Goal: Information Seeking & Learning: Learn about a topic

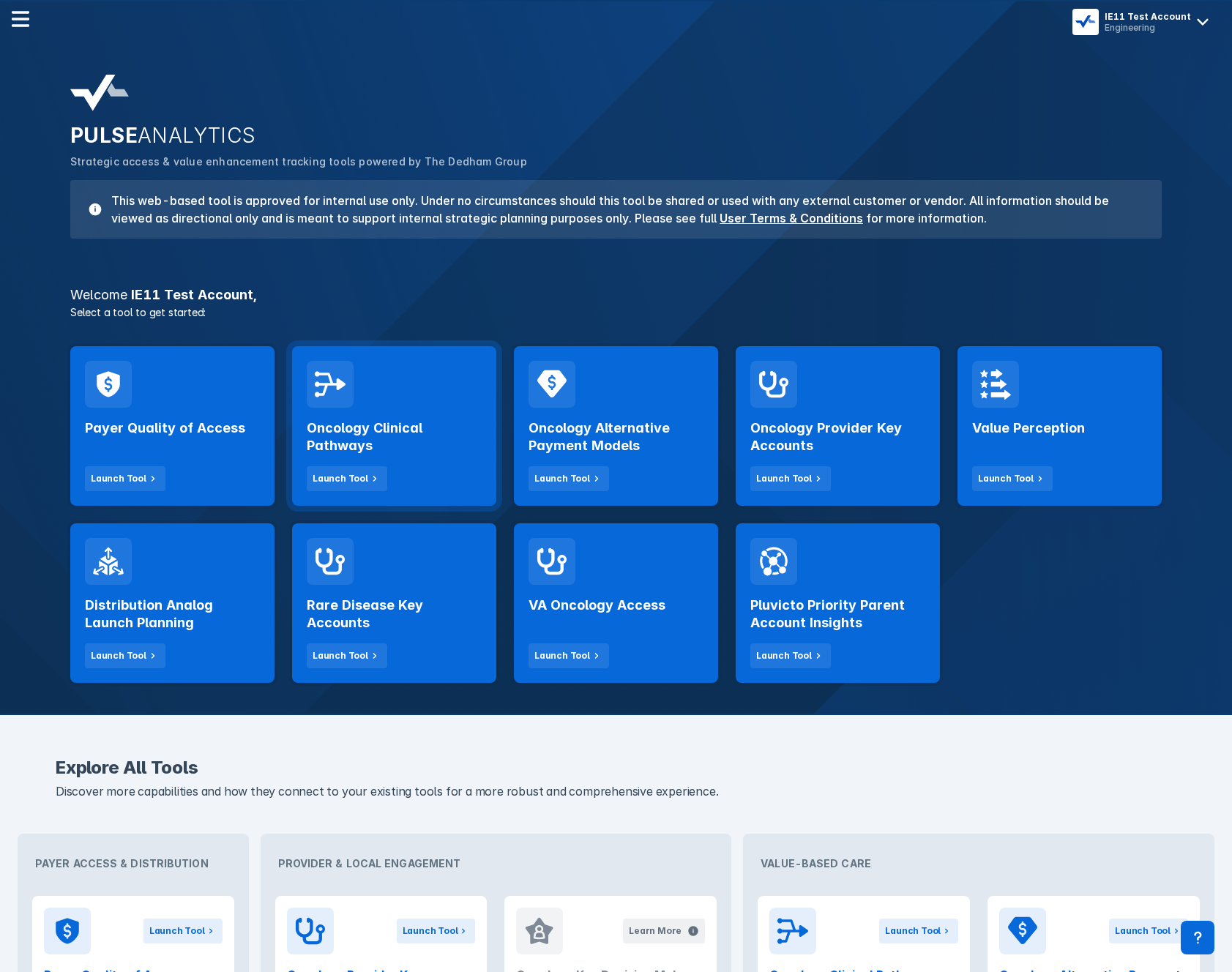
click at [434, 421] on h2 "Oncology Clinical Pathways" at bounding box center [394, 436] width 175 height 35
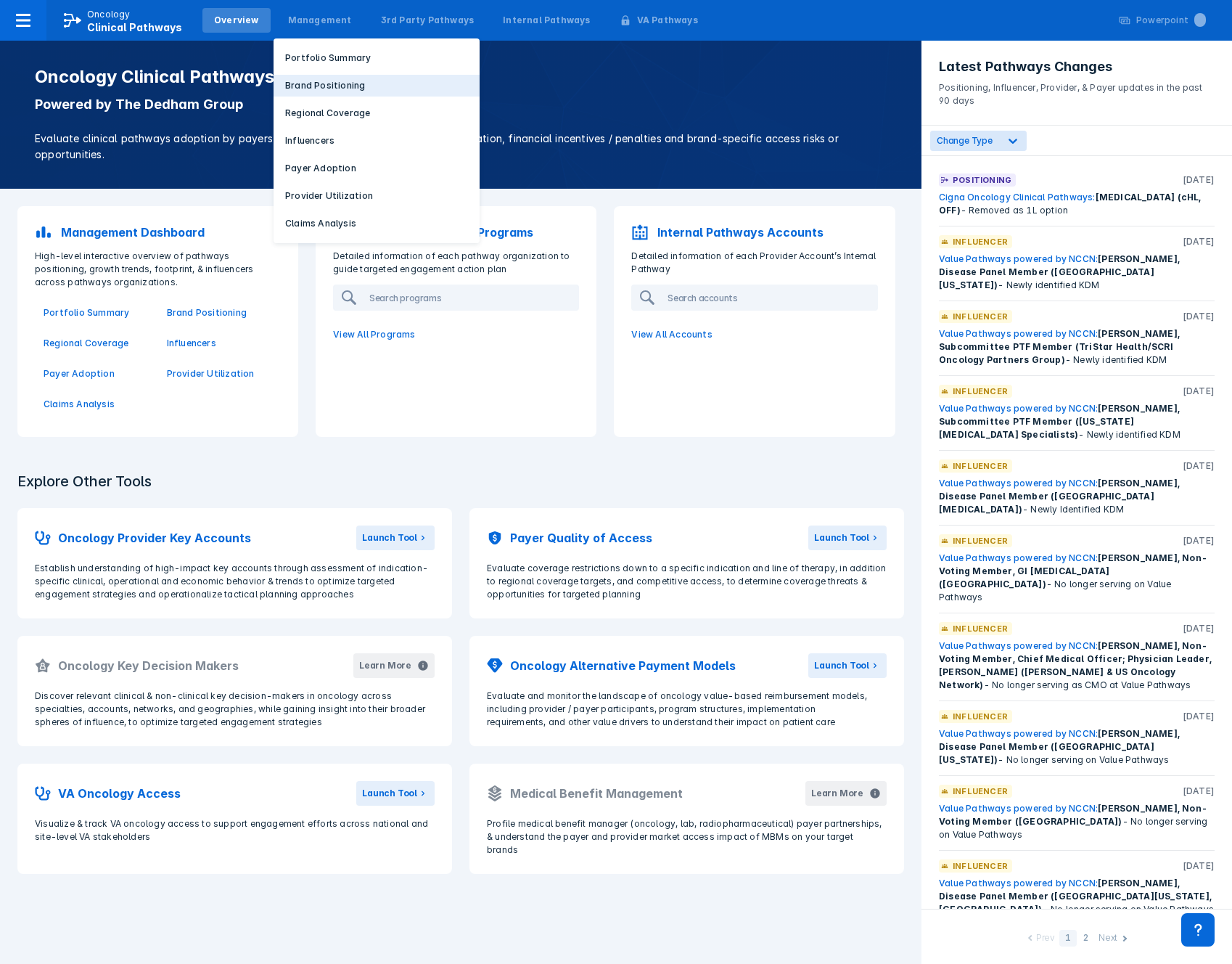
click at [292, 79] on p "Brand Positioning" at bounding box center [325, 86] width 80 height 13
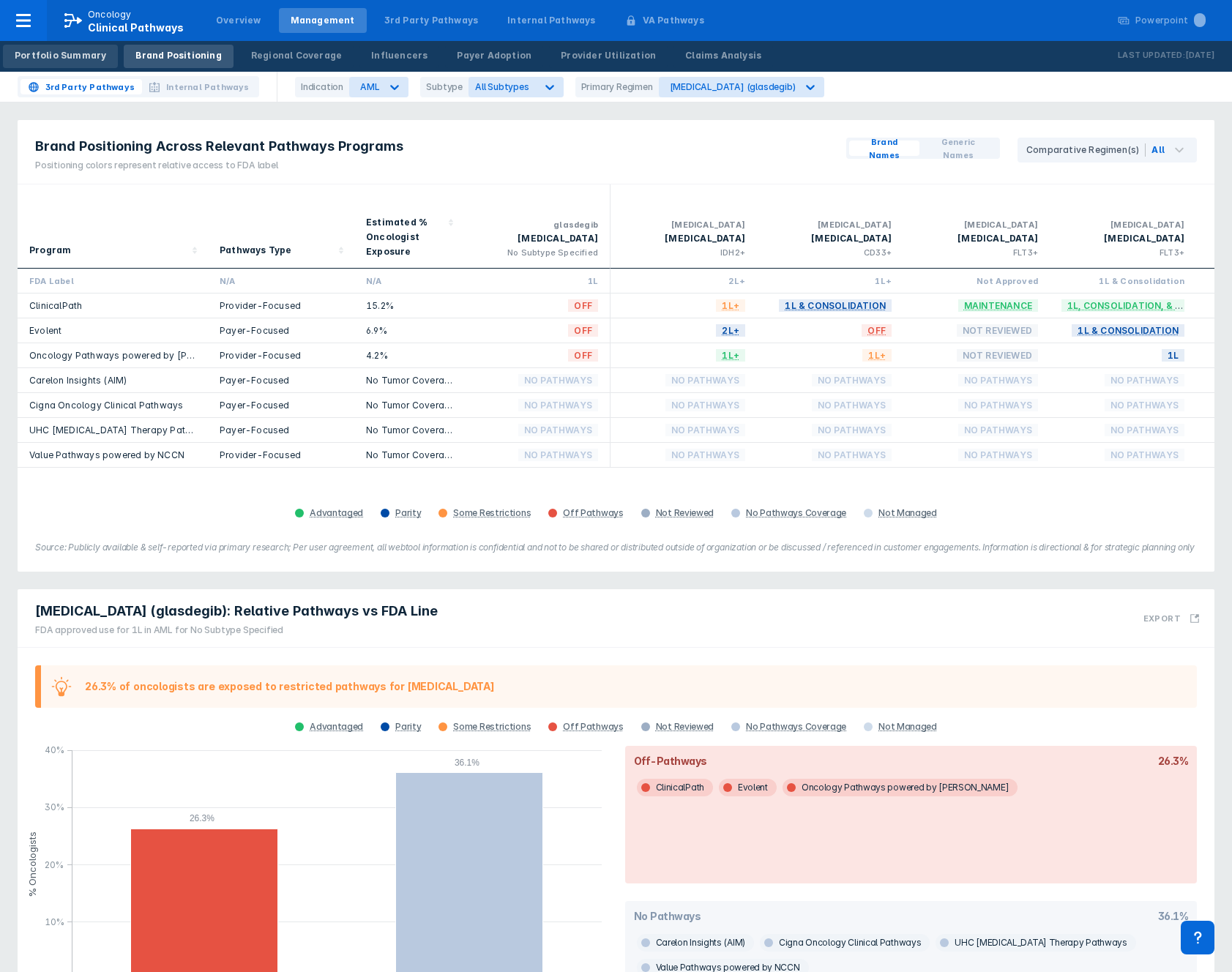
click at [77, 56] on div "Portfolio Summary" at bounding box center [60, 56] width 92 height 14
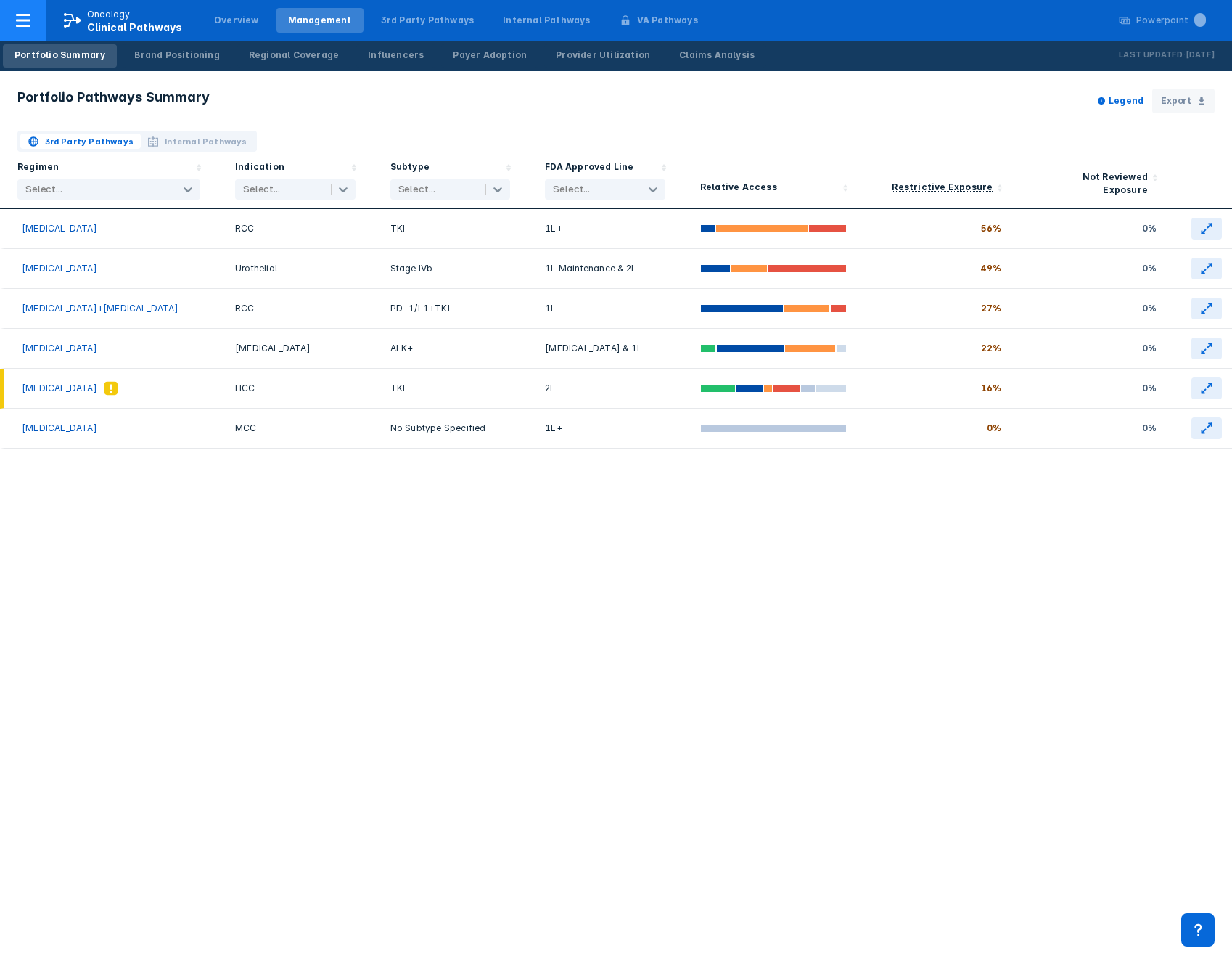
click at [35, 18] on div at bounding box center [23, 20] width 46 height 40
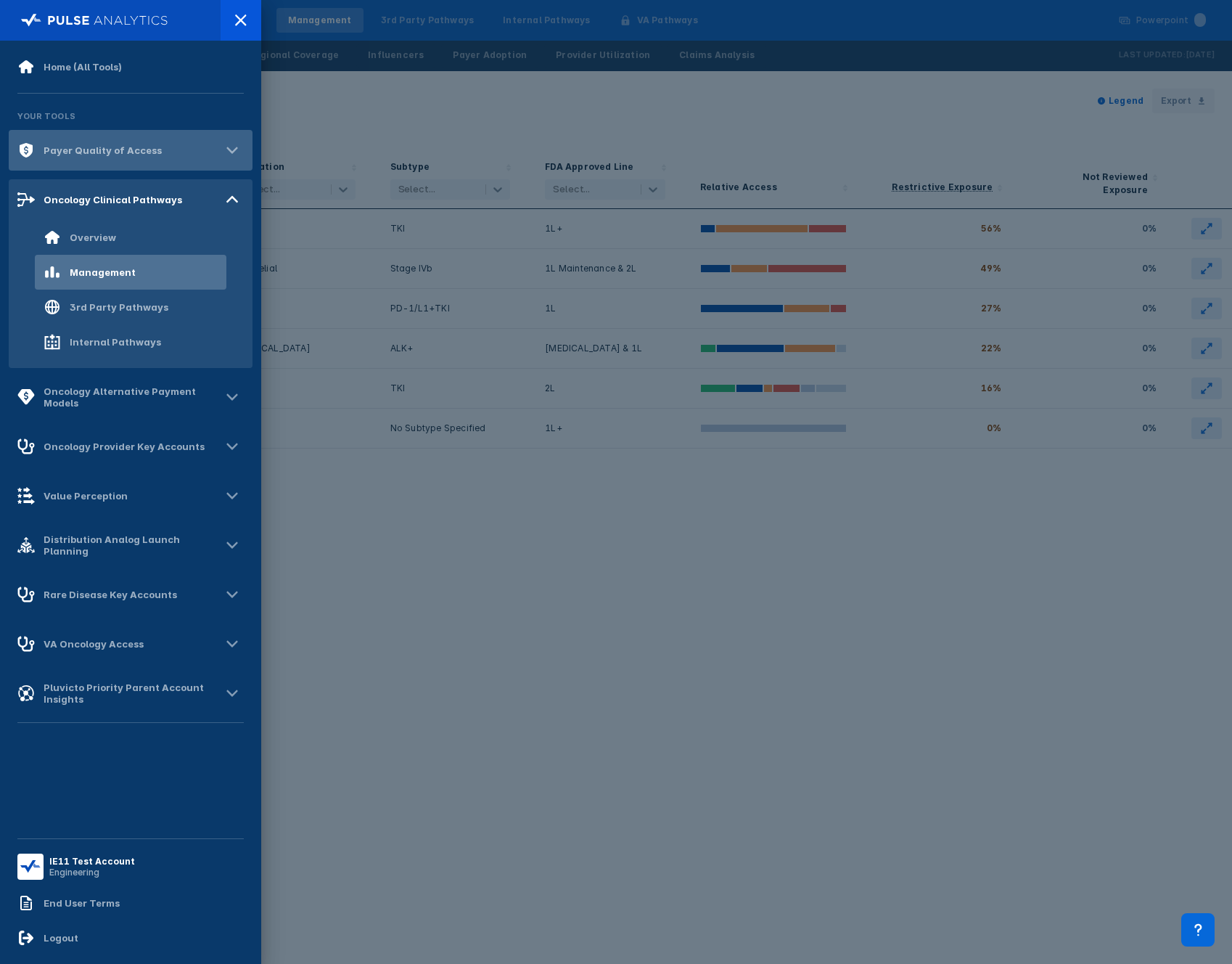
click at [98, 162] on div "Payer Quality of Access" at bounding box center [130, 150] width 244 height 40
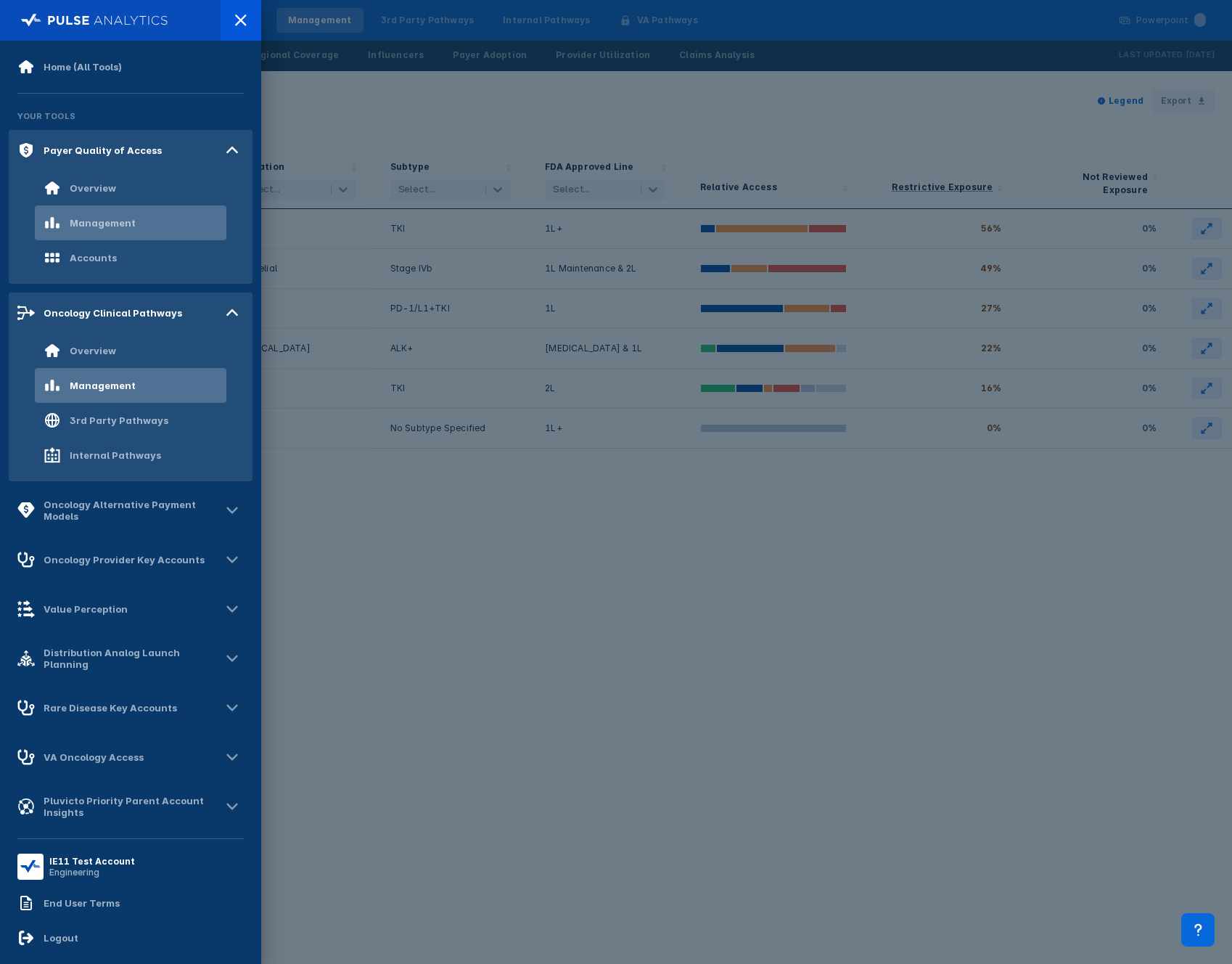
click at [110, 215] on div "Management" at bounding box center [89, 222] width 92 height 18
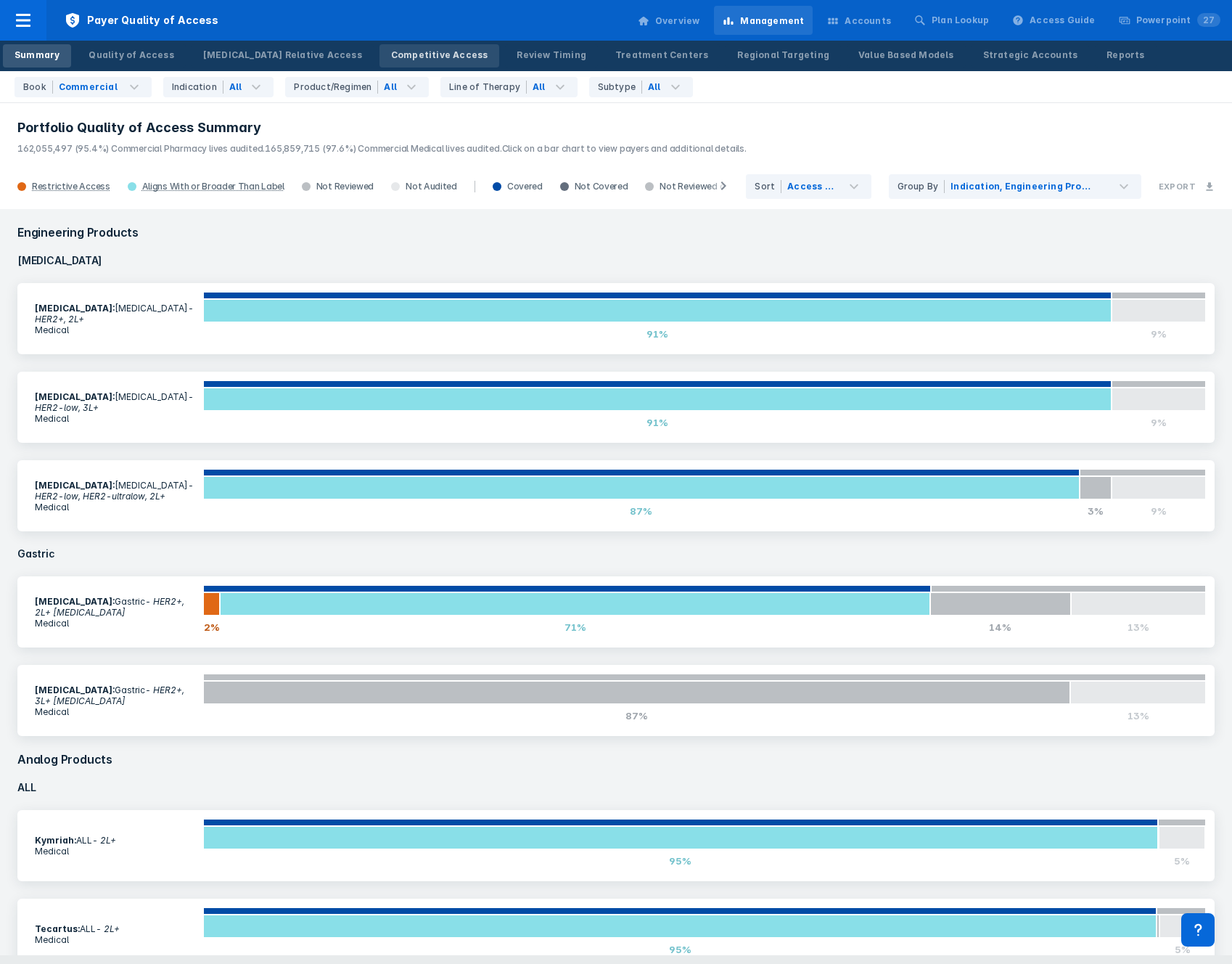
click at [391, 56] on div "Competitive Access" at bounding box center [440, 56] width 98 height 13
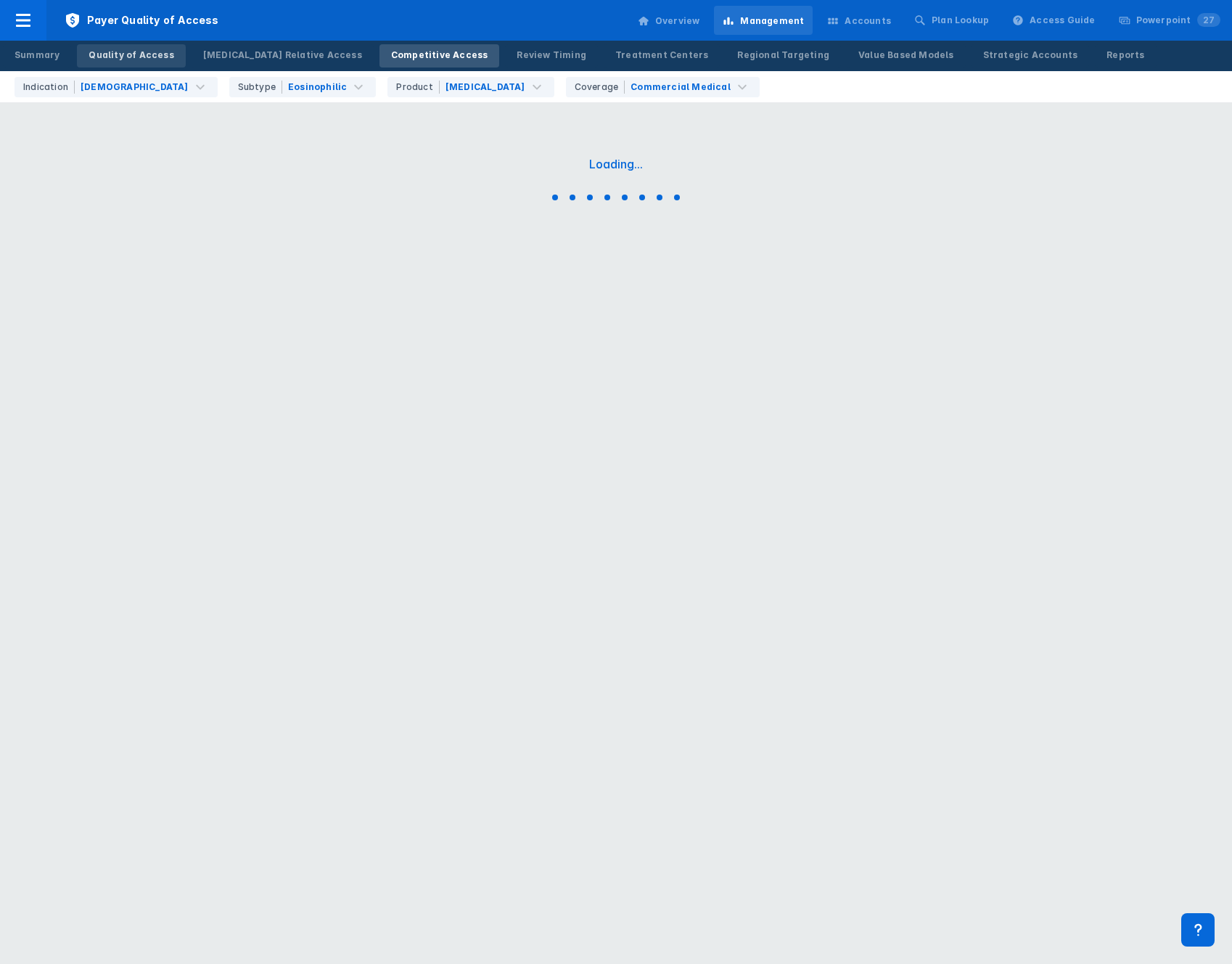
click at [150, 58] on div "Quality of Access" at bounding box center [130, 56] width 85 height 13
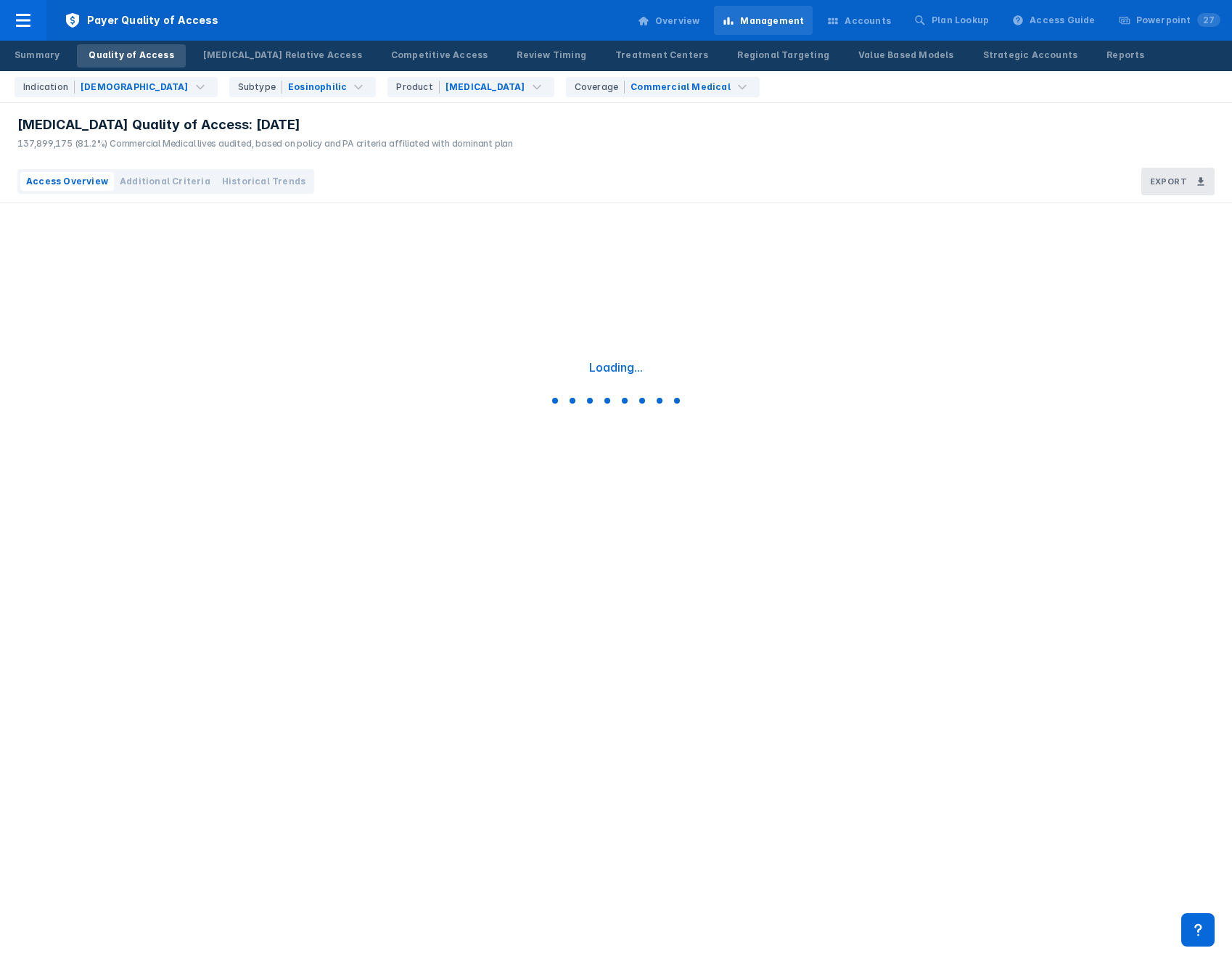
click at [252, 181] on span "Historical Trends" at bounding box center [263, 182] width 83 height 13
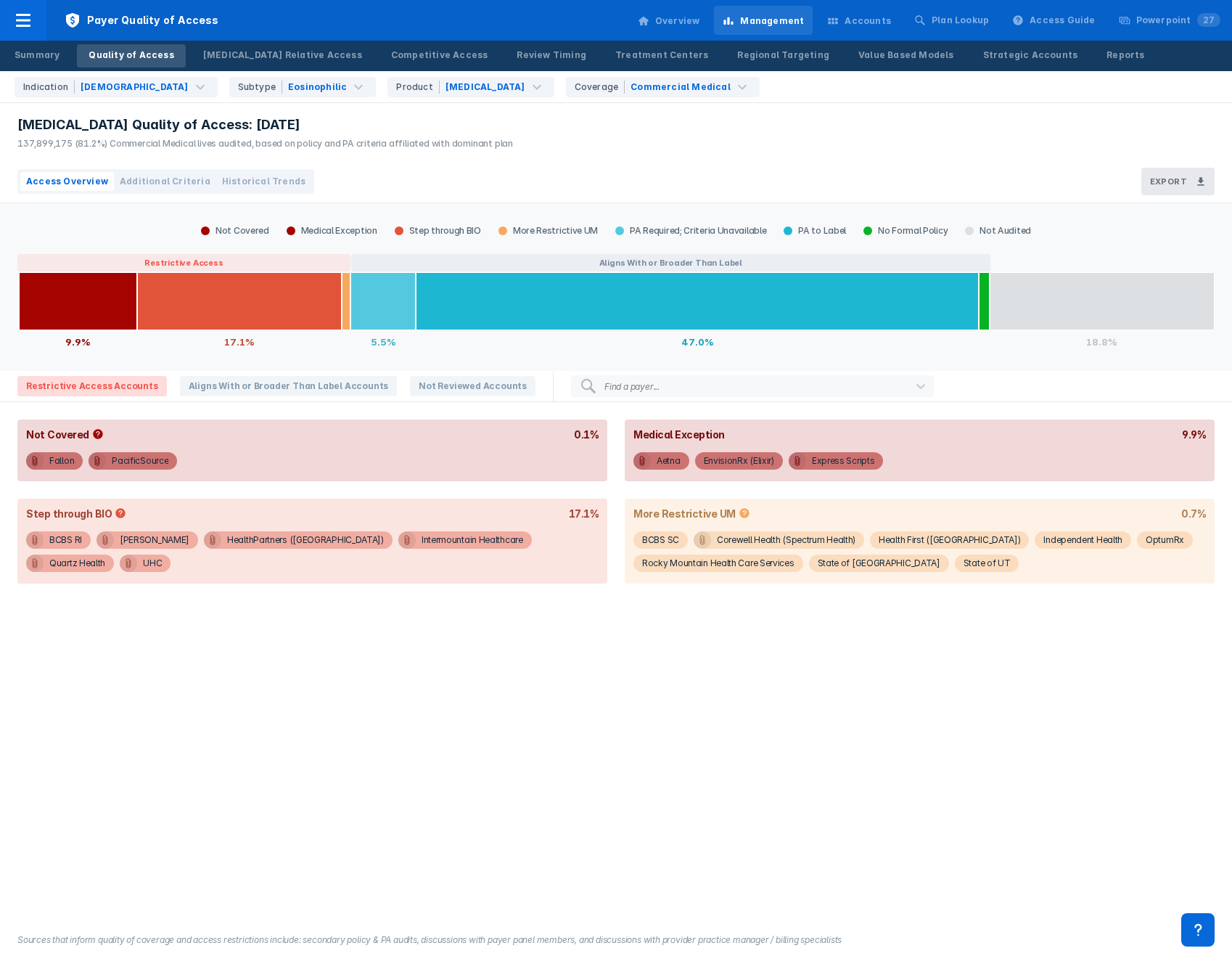
click at [159, 185] on span "Additional Criteria" at bounding box center [165, 182] width 91 height 13
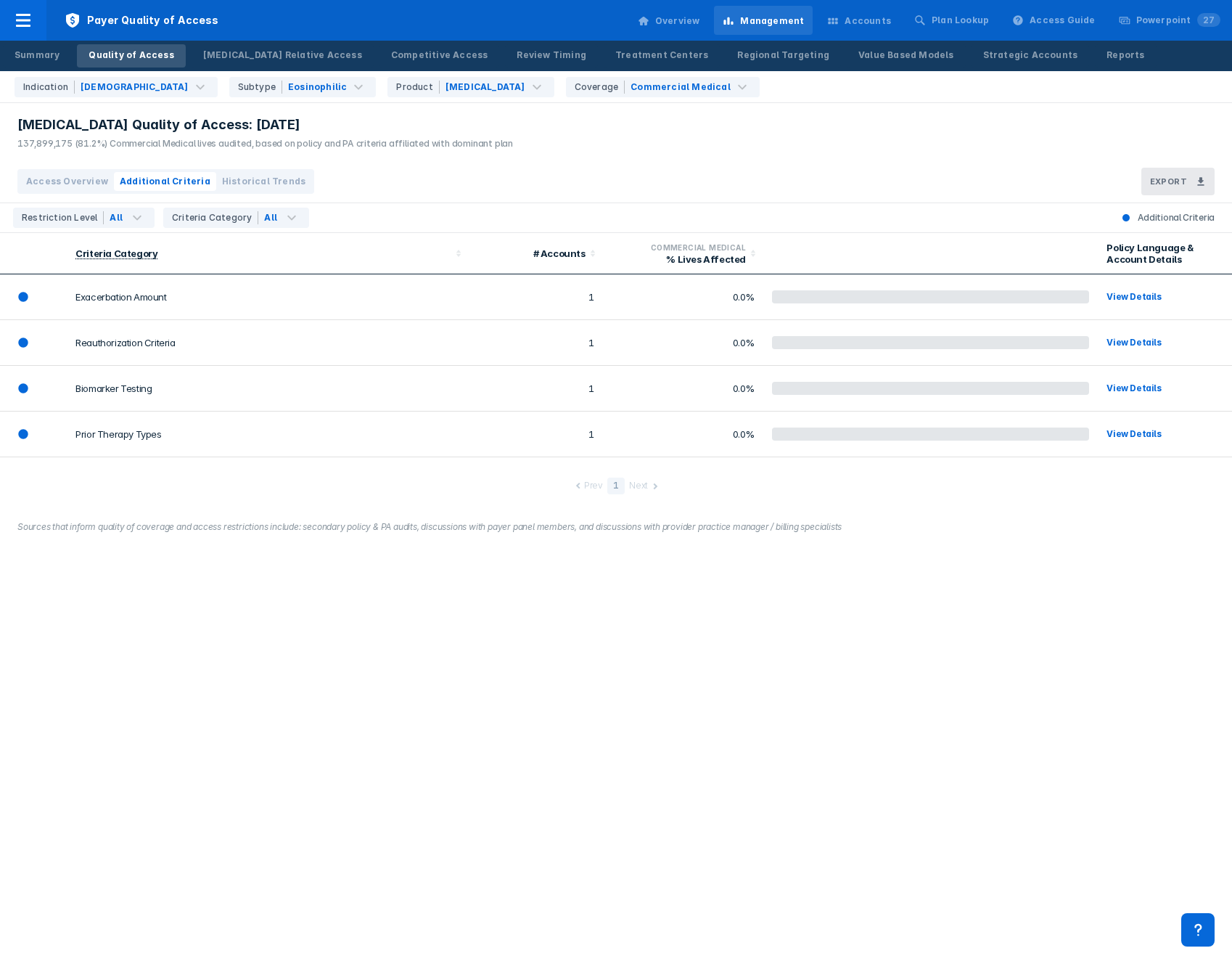
click at [243, 183] on span "Historical Trends" at bounding box center [263, 182] width 83 height 13
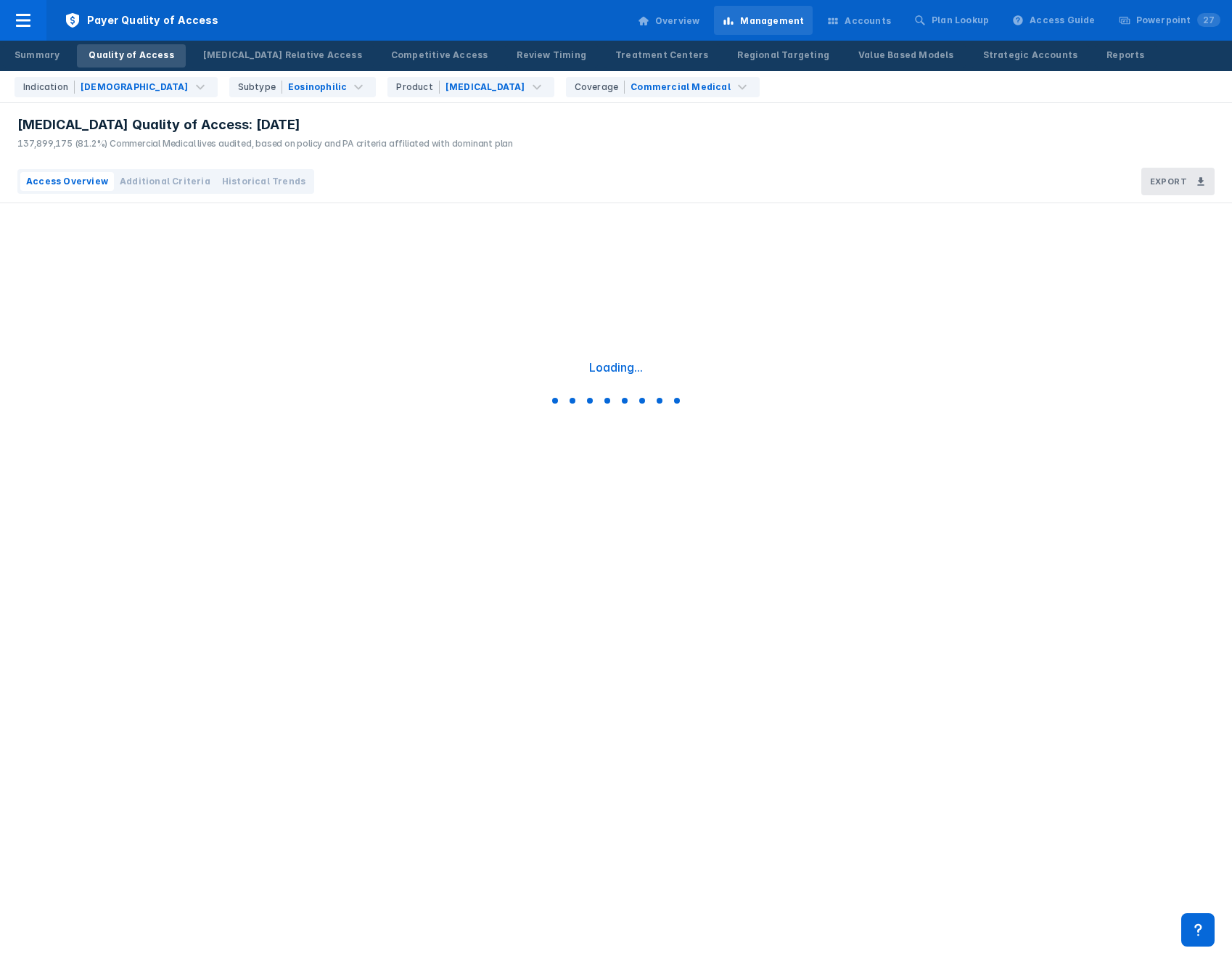
click at [243, 186] on span "Historical Trends" at bounding box center [263, 182] width 83 height 13
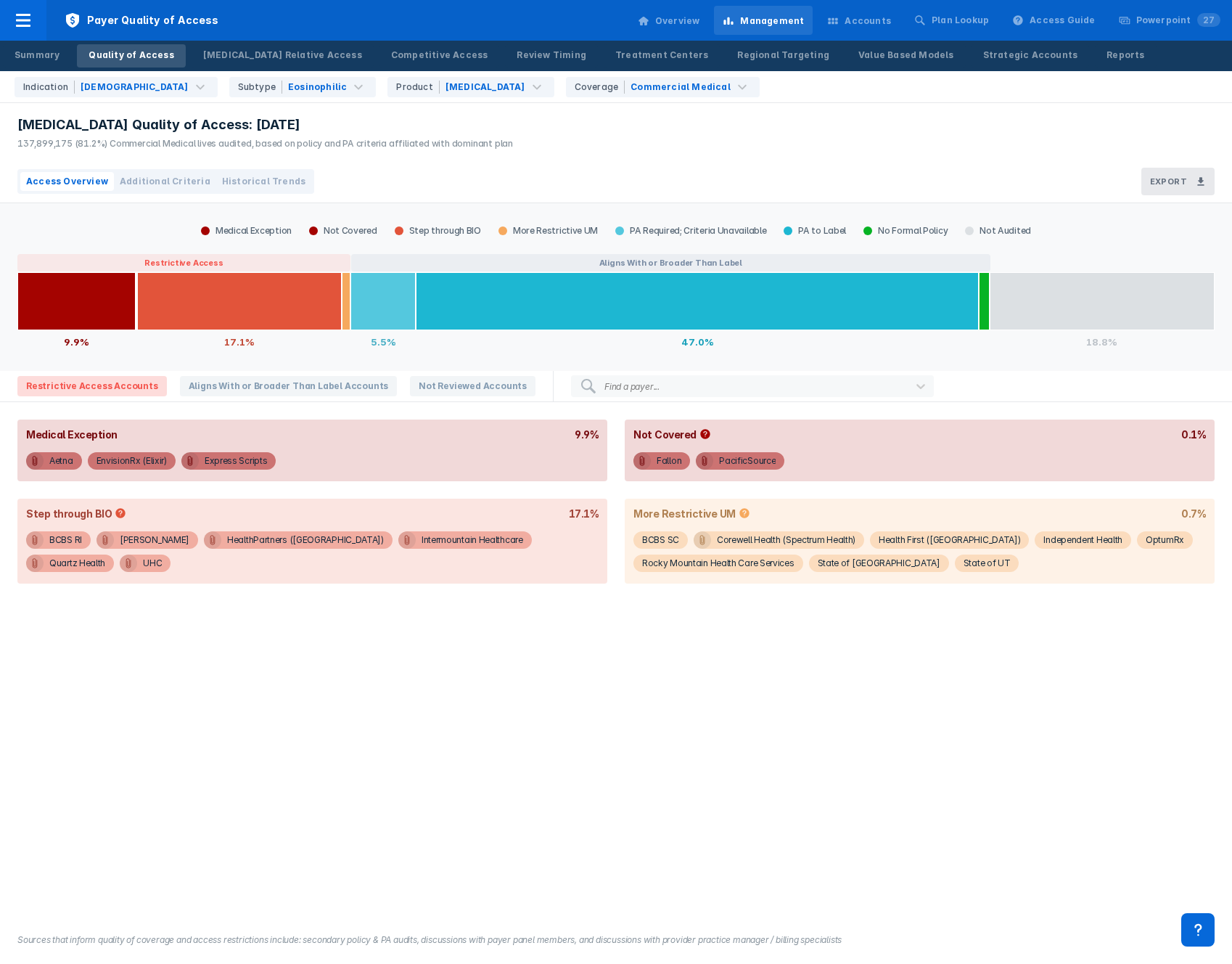
click at [276, 180] on span "Historical Trends" at bounding box center [263, 182] width 83 height 13
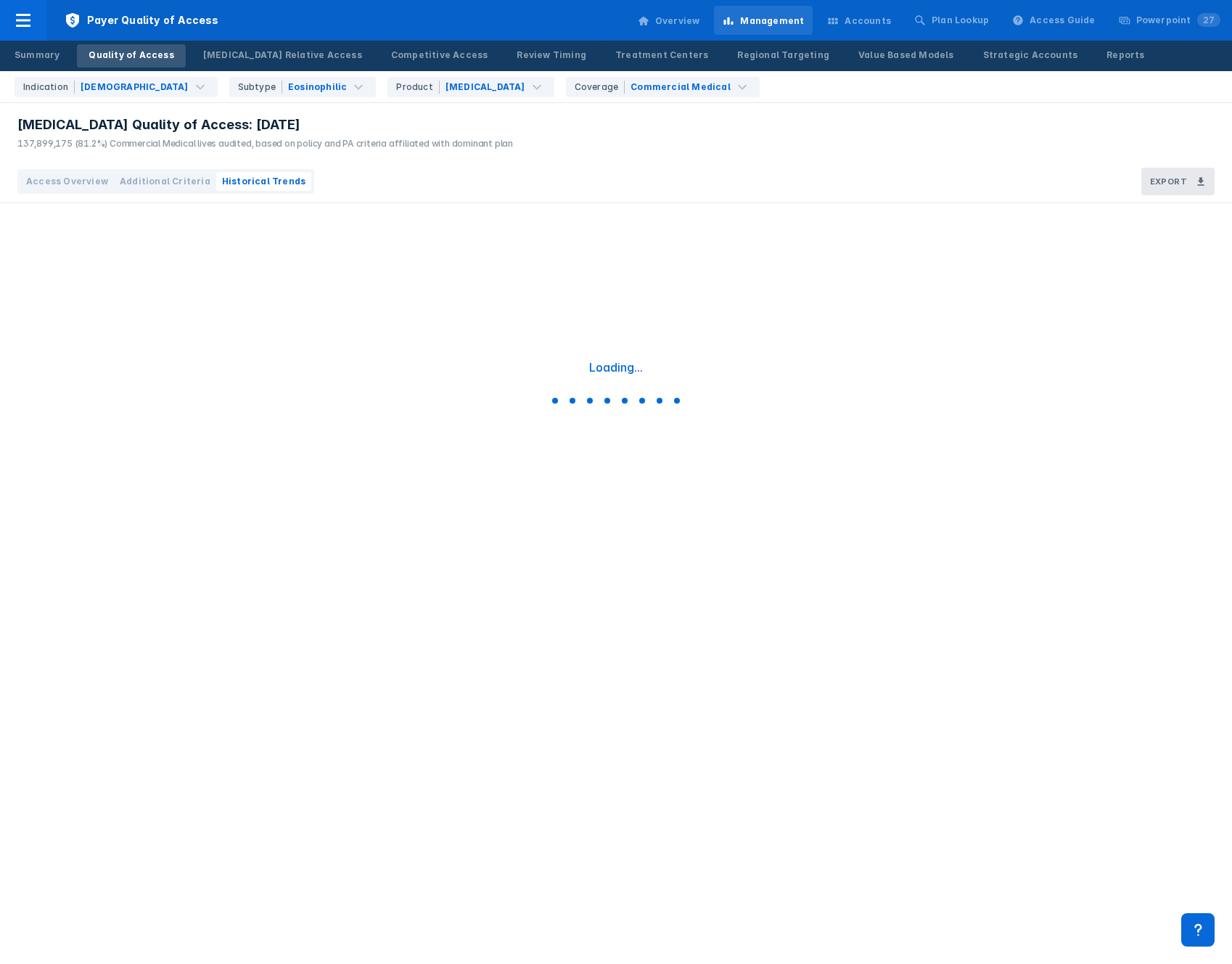
click at [537, 312] on div "Loading..." at bounding box center [616, 384] width 1232 height 363
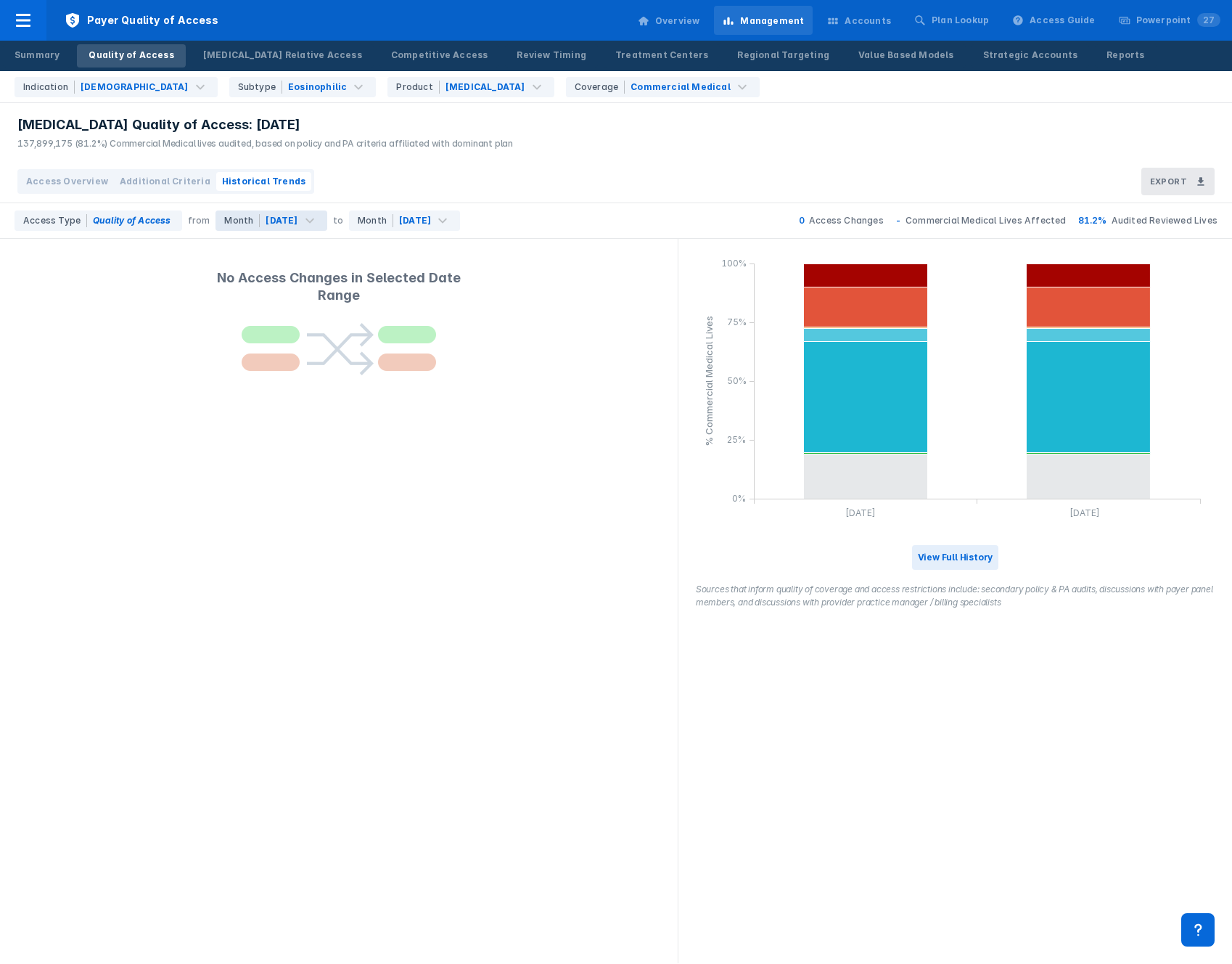
click at [300, 223] on div "[DATE]" at bounding box center [282, 220] width 35 height 14
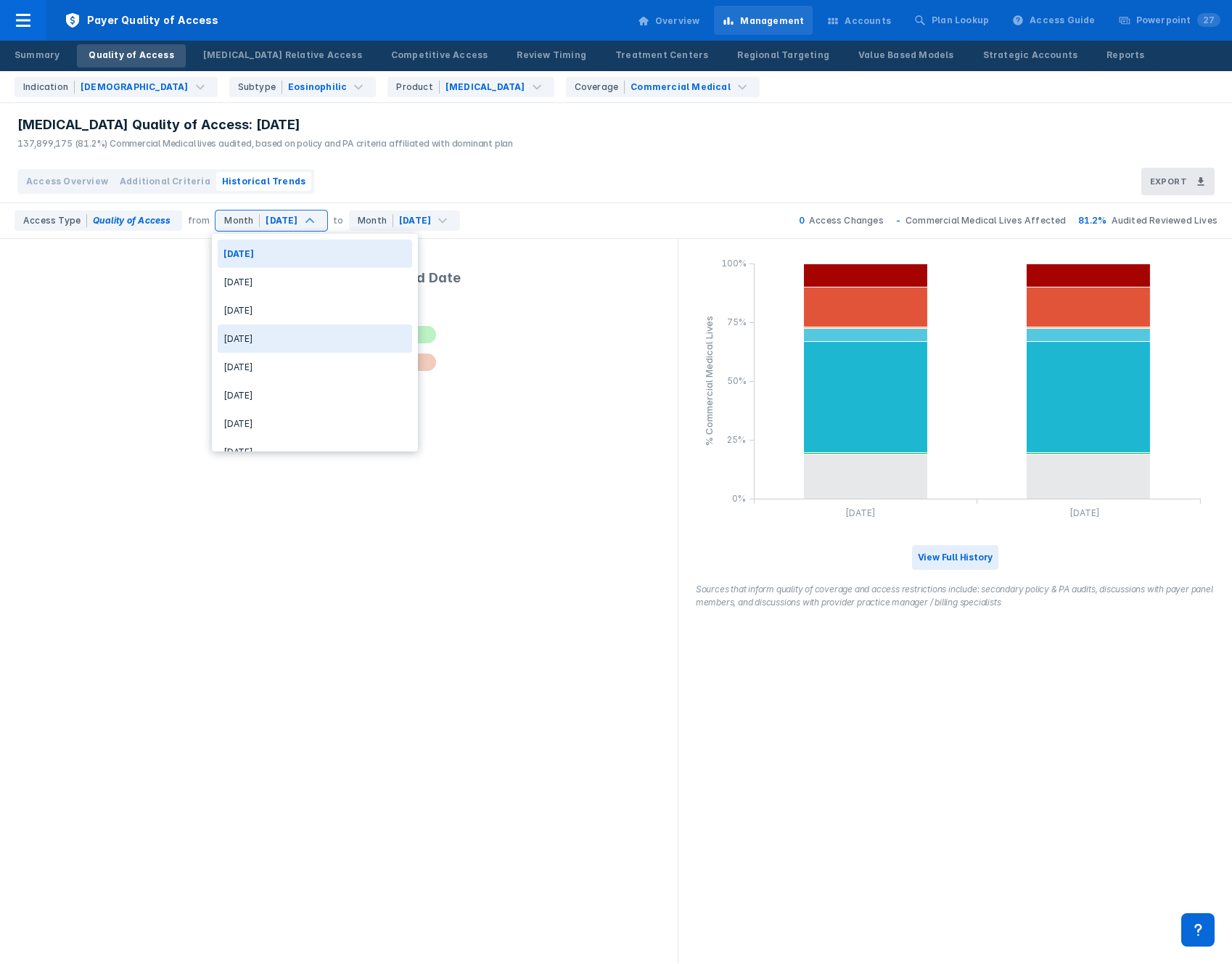
click at [297, 331] on div "[DATE]" at bounding box center [315, 338] width 194 height 29
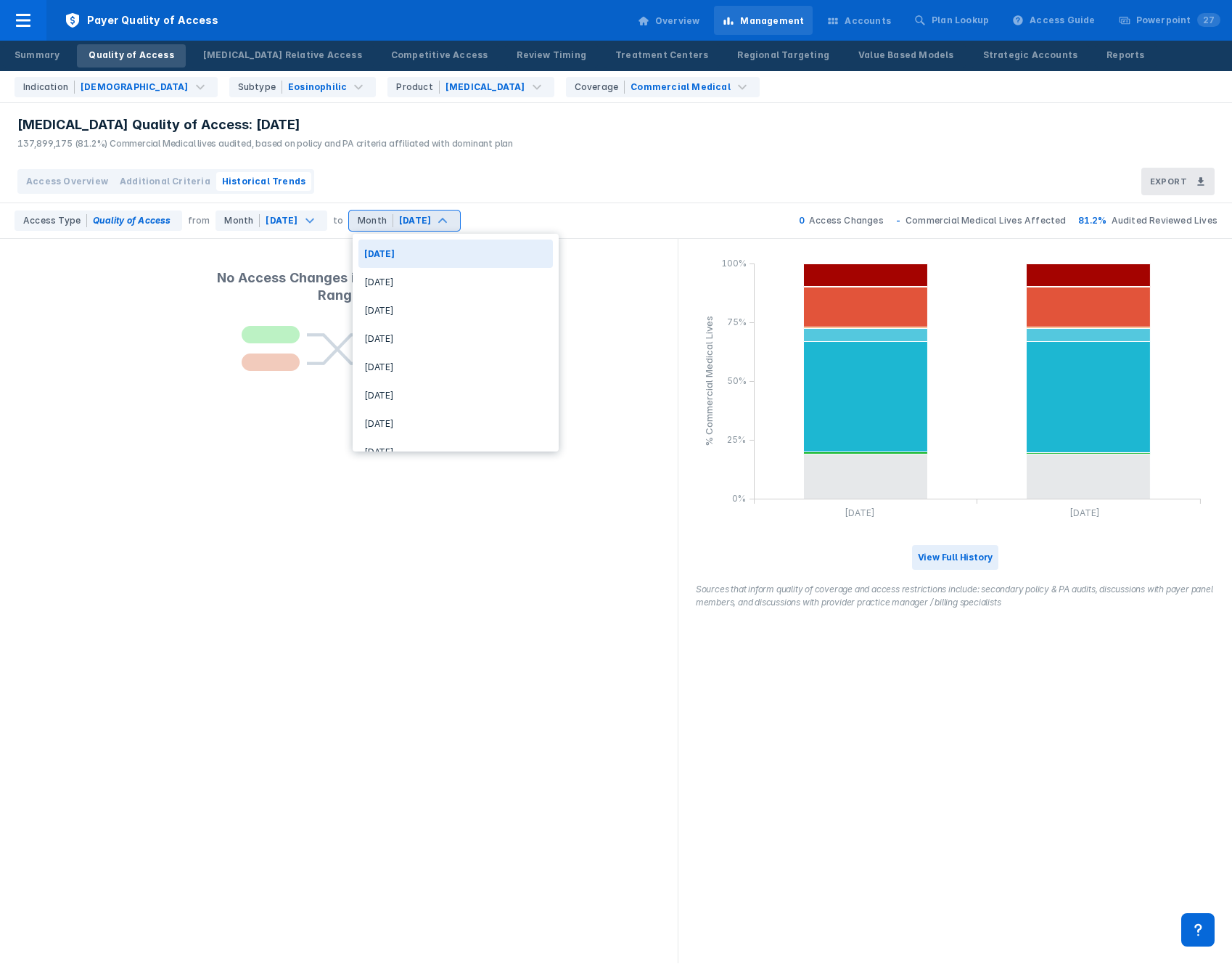
click at [443, 211] on div "Month [DATE]" at bounding box center [405, 221] width 111 height 20
click at [324, 296] on div "No Access Changes in Selected Date Range" at bounding box center [337, 286] width 282 height 38
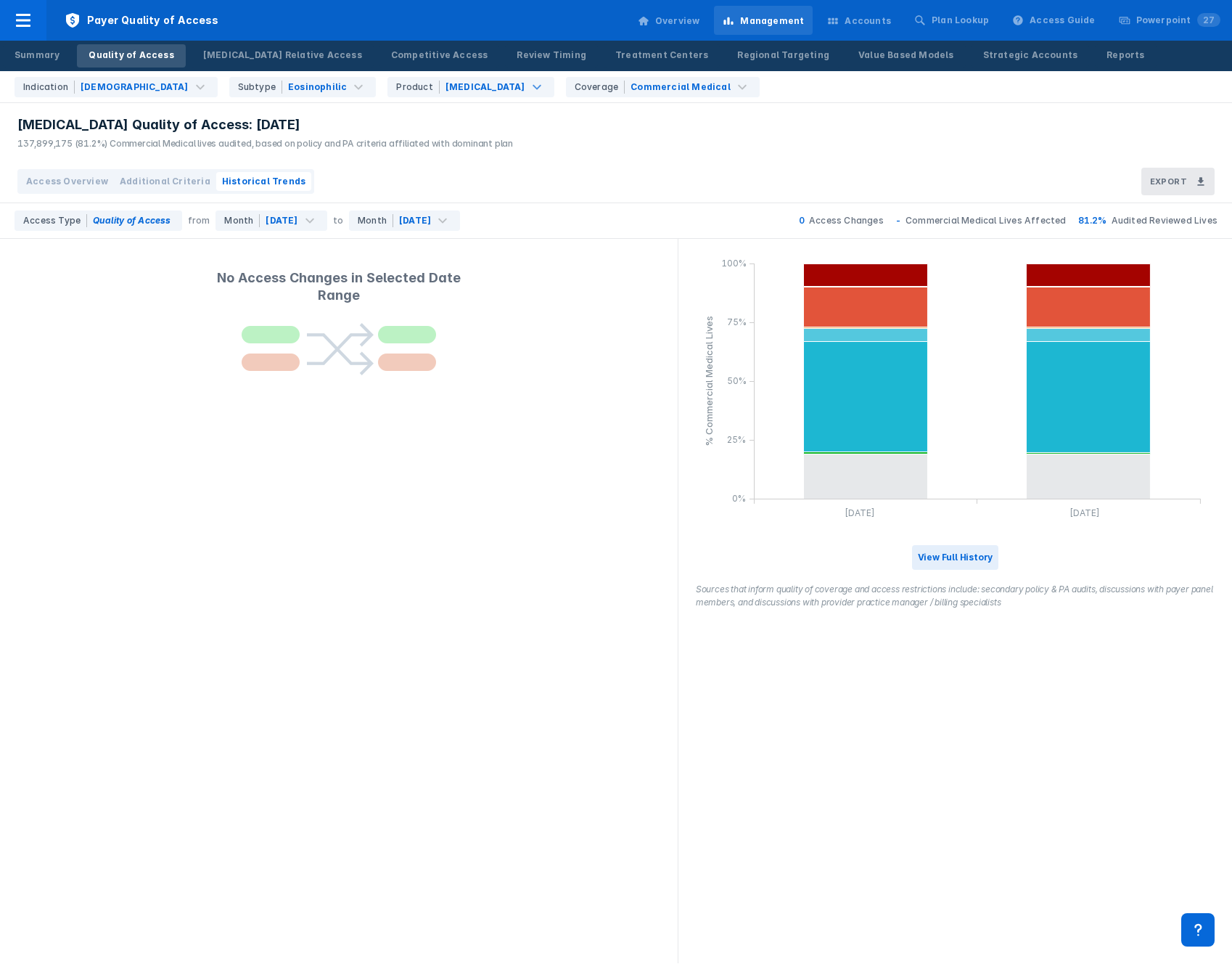
click at [386, 76] on div "Indication [MEDICAL_DATA] Subtype Eosinophilic Product [MEDICAL_DATA] Coverage …" at bounding box center [619, 86] width 1223 height 31
click at [445, 81] on div "[MEDICAL_DATA]" at bounding box center [485, 88] width 80 height 13
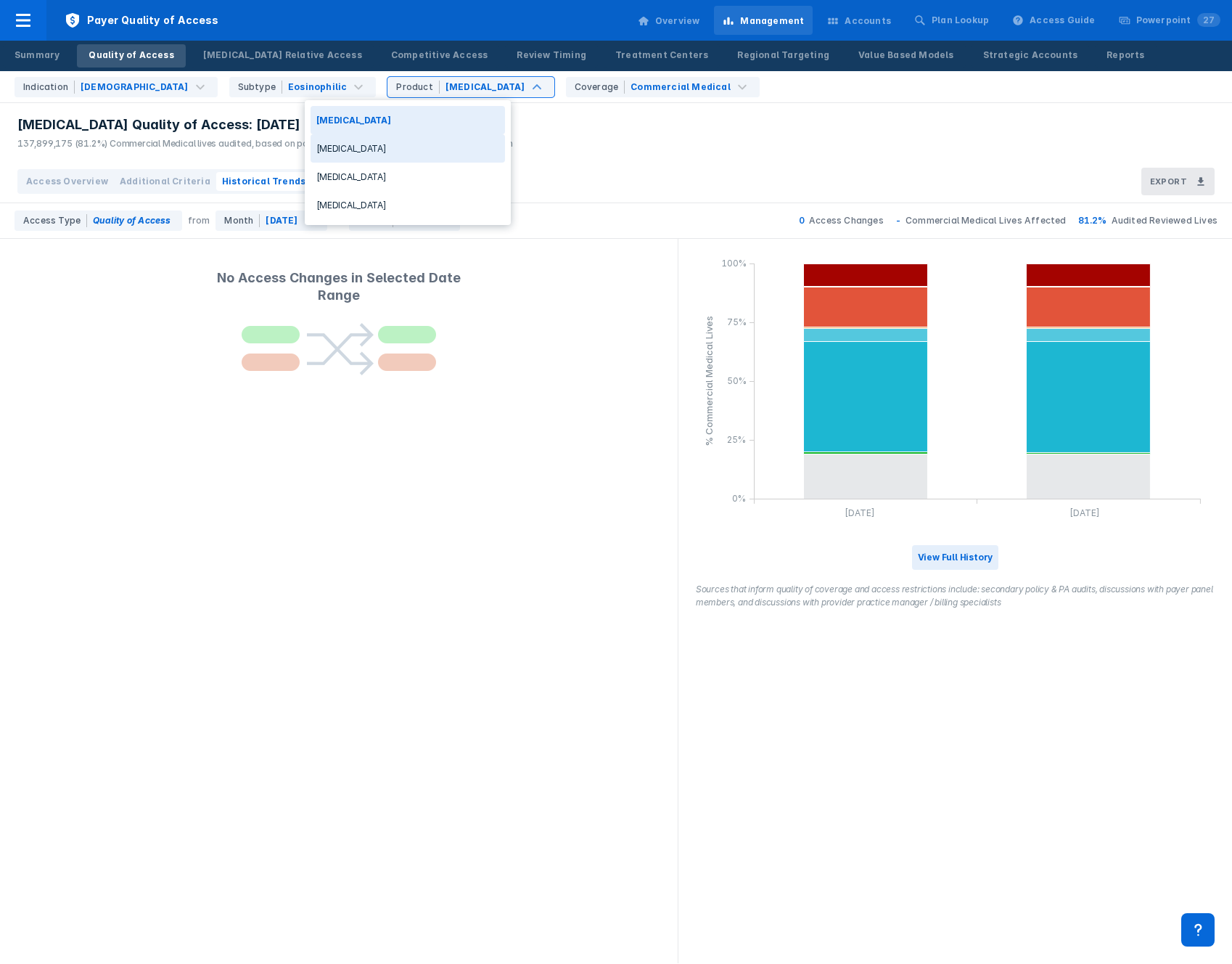
click at [367, 141] on div "[MEDICAL_DATA]" at bounding box center [407, 148] width 194 height 29
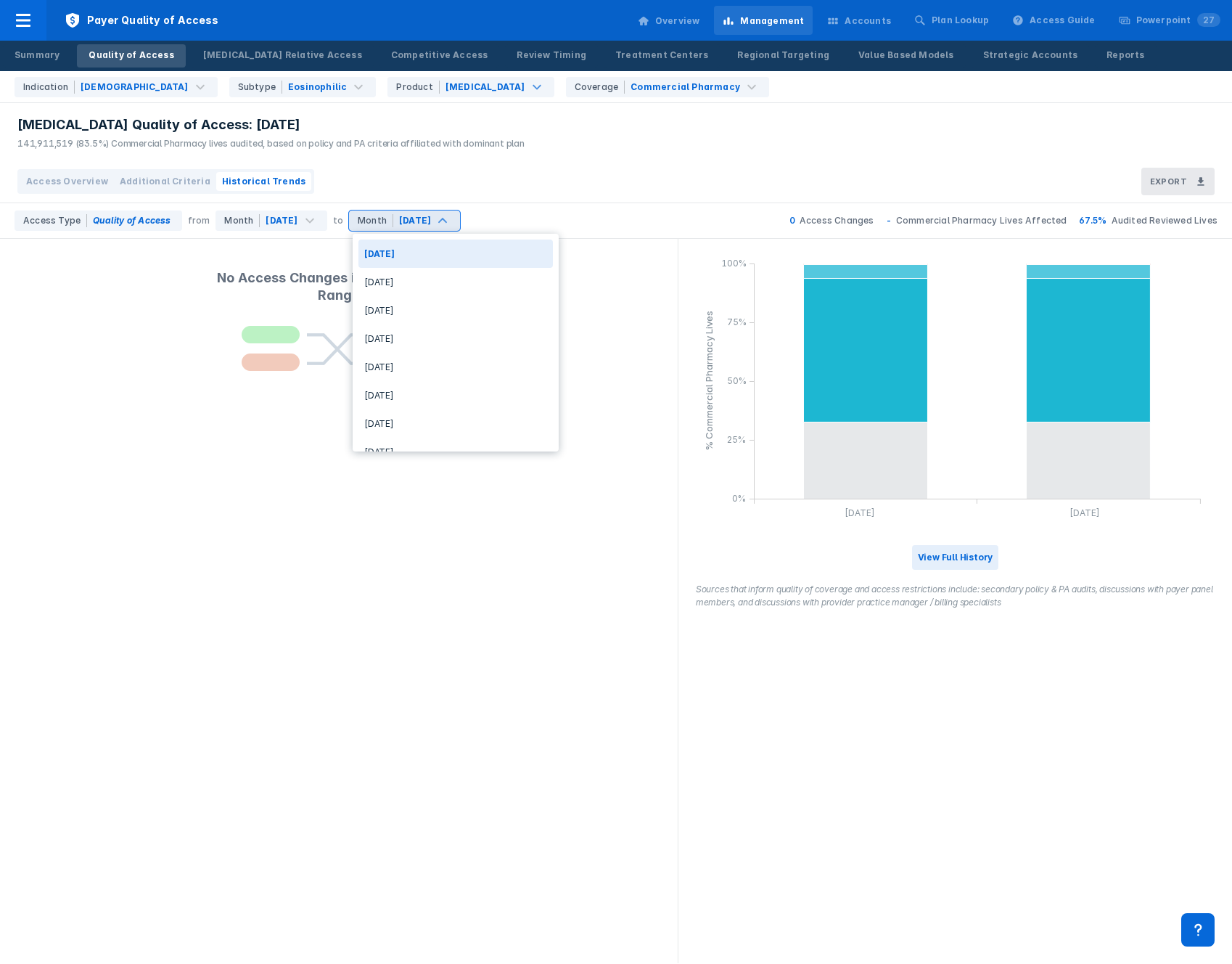
click at [431, 216] on div "[DATE]" at bounding box center [415, 221] width 32 height 13
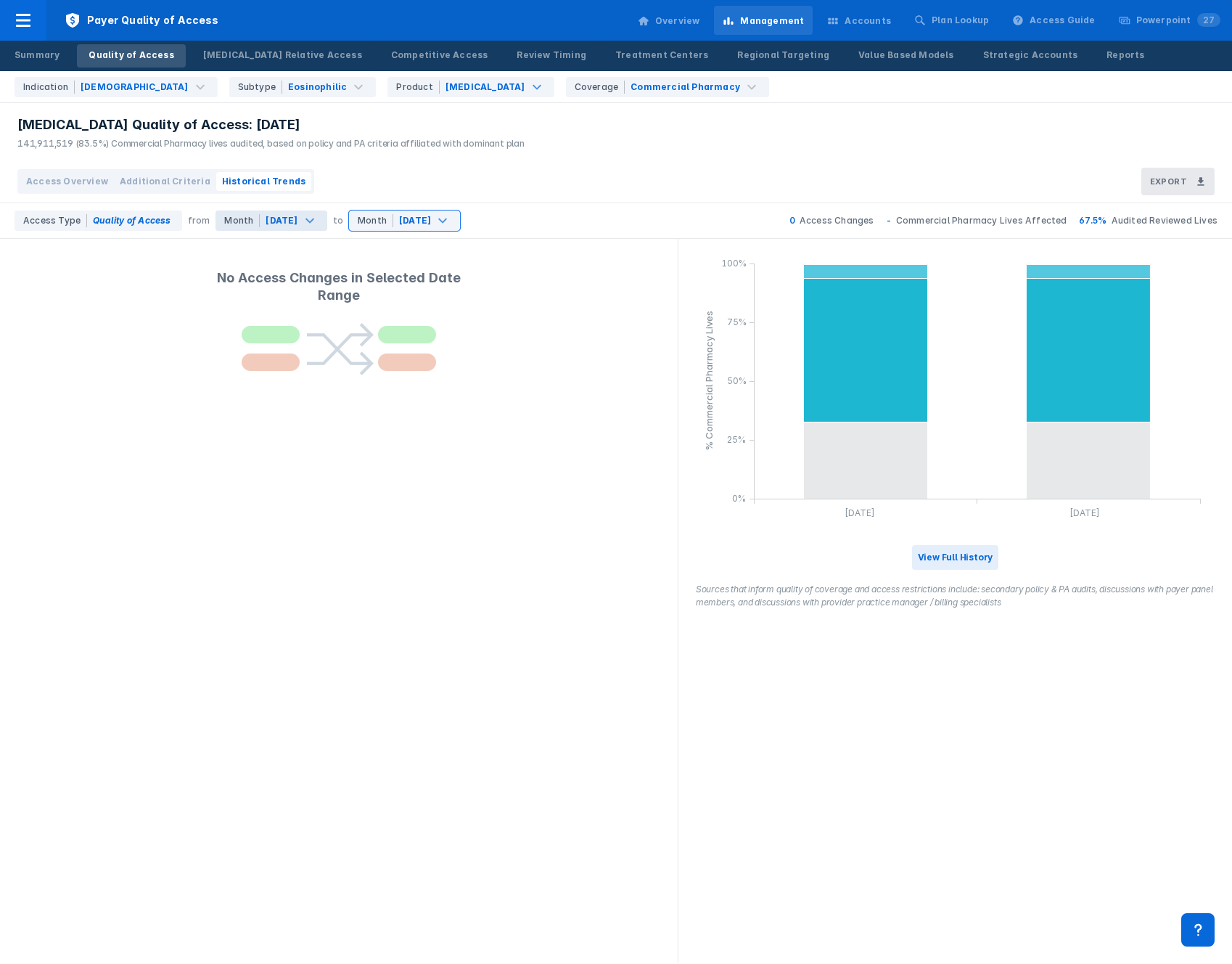
click at [268, 222] on div "[DATE]" at bounding box center [281, 221] width 32 height 13
